Goal: Obtain resource: Download file/media

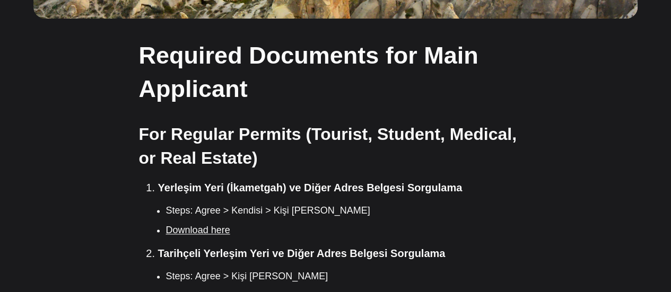
scroll to position [628, 0]
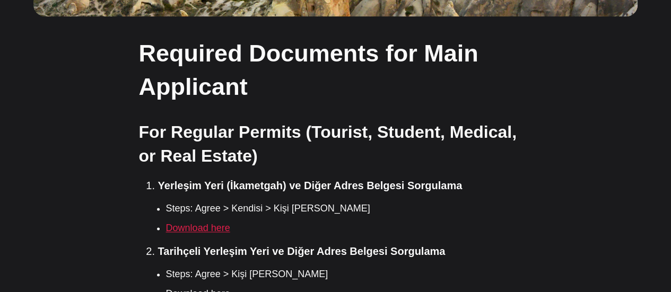
click at [206, 223] on link "Download here" at bounding box center [198, 228] width 64 height 11
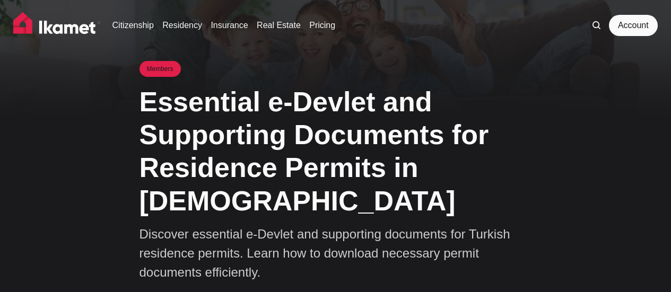
scroll to position [628, 0]
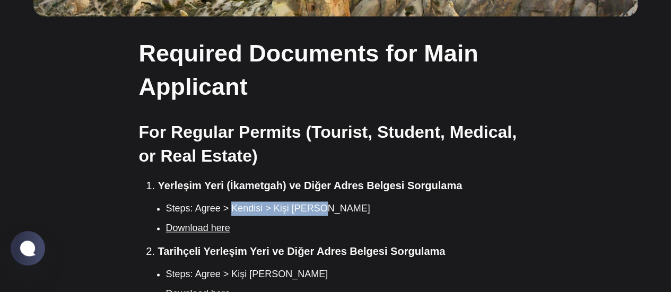
drag, startPoint x: 317, startPoint y: 172, endPoint x: 230, endPoint y: 171, distance: 86.9
click at [230, 201] on li "Steps: Agree > Kendisi > Kişi [PERSON_NAME]" at bounding box center [349, 208] width 366 height 14
copy li "Kendisi > Kişi Talebi"
click at [198, 223] on link "Download here" at bounding box center [198, 228] width 64 height 11
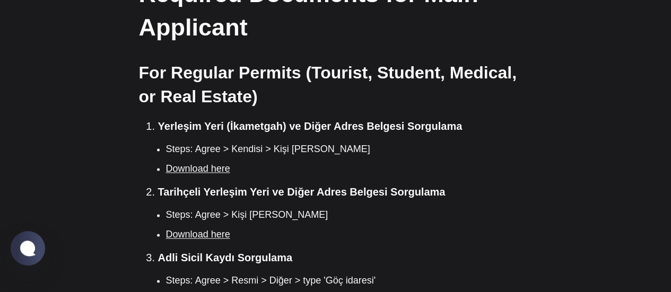
scroll to position [701, 0]
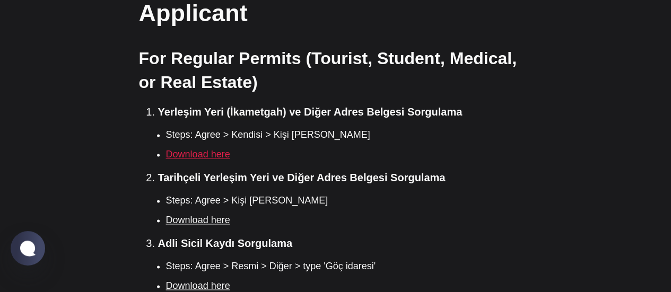
click at [216, 149] on link "Download here" at bounding box center [198, 154] width 64 height 11
